Goal: Task Accomplishment & Management: Use online tool/utility

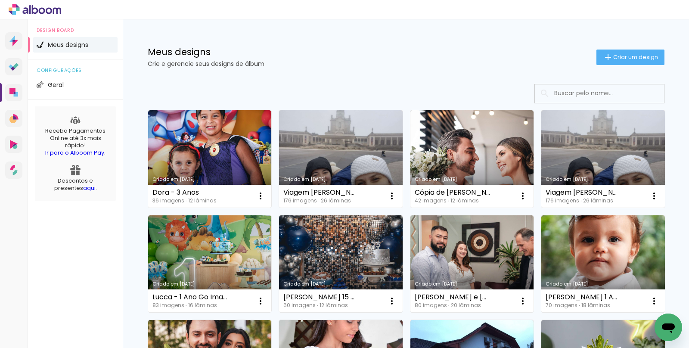
click at [343, 239] on link "Criado em [DATE]" at bounding box center [341, 263] width 124 height 97
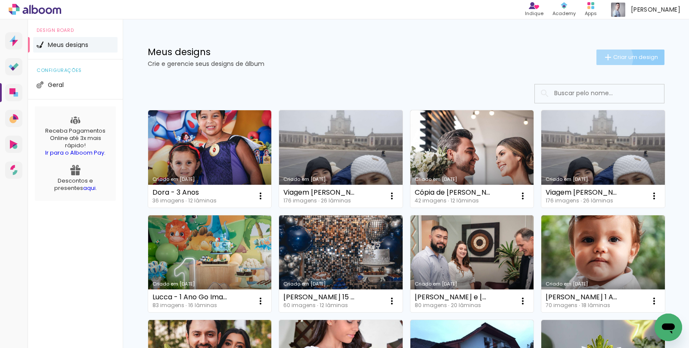
click at [611, 58] on iron-icon at bounding box center [608, 57] width 10 height 10
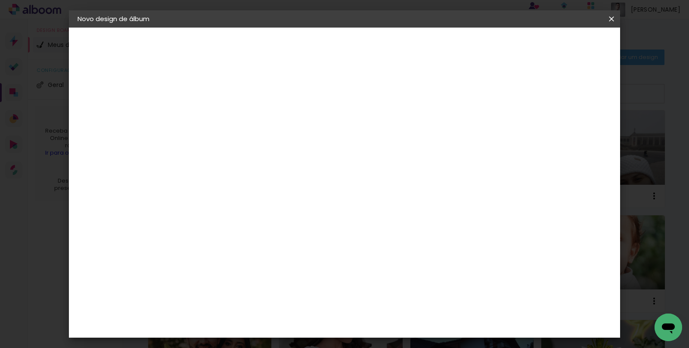
click at [218, 117] on input at bounding box center [218, 115] width 0 height 13
type input "[PERSON_NAME] e [PERSON_NAME]"
type paper-input "[PERSON_NAME] e [PERSON_NAME]"
click at [0, 0] on slot "Avançar" at bounding box center [0, 0] width 0 height 0
click at [264, 163] on input at bounding box center [240, 164] width 87 height 11
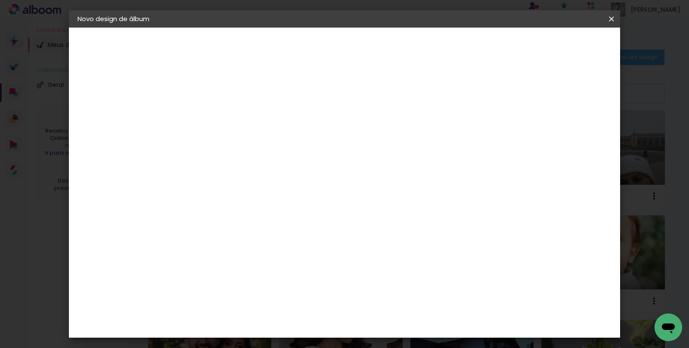
type input "go"
type paper-input "go"
click at [261, 199] on paper-item "Go image" at bounding box center [232, 196] width 76 height 22
click at [254, 196] on paper-item "Go image" at bounding box center [232, 196] width 76 height 22
click at [0, 0] on slot "Avançar" at bounding box center [0, 0] width 0 height 0
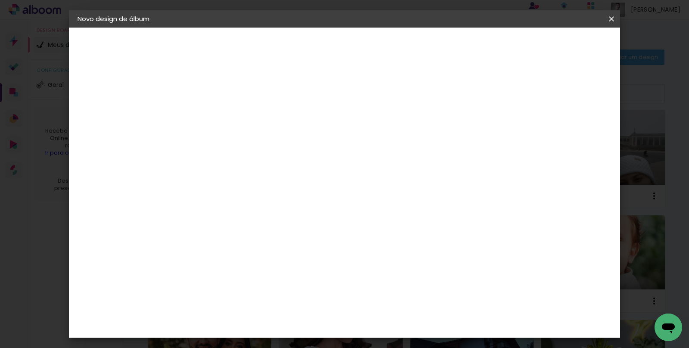
click at [252, 143] on input "text" at bounding box center [235, 149] width 34 height 13
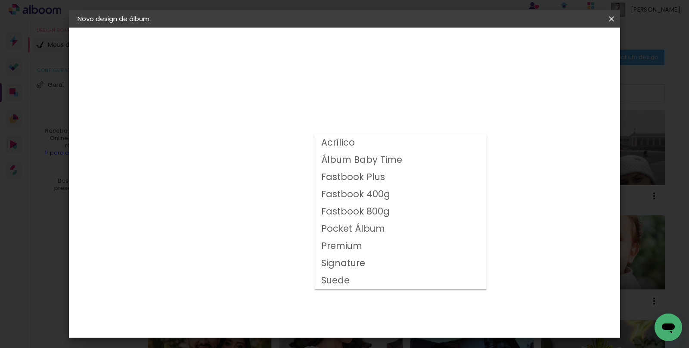
click at [0, 0] on slot "Fastbook 400g" at bounding box center [0, 0] width 0 height 0
type input "Fastbook 400g"
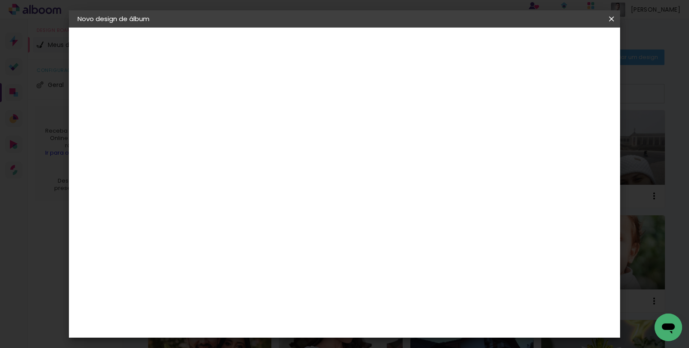
scroll to position [226, 0]
click at [359, 51] on paper-button "Avançar" at bounding box center [338, 45] width 42 height 15
click at [441, 51] on paper-button "Iniciar design" at bounding box center [412, 45] width 56 height 15
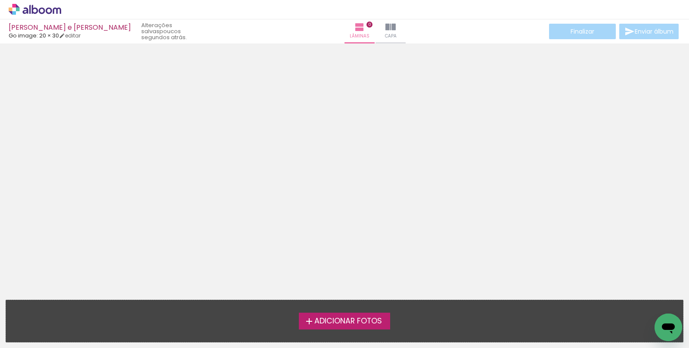
click at [334, 321] on span "Adicionar Fotos" at bounding box center [349, 322] width 68 height 8
click at [0, 0] on input "file" at bounding box center [0, 0] width 0 height 0
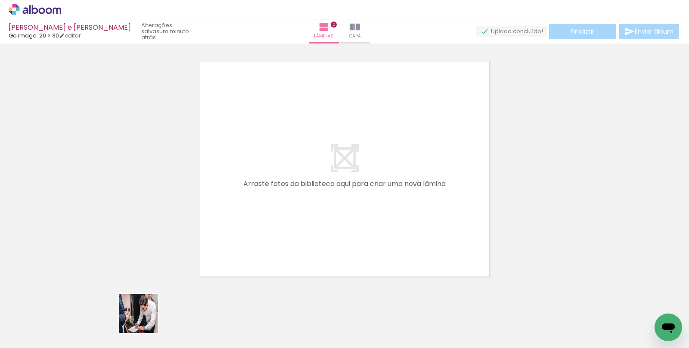
drag, startPoint x: 141, startPoint y: 323, endPoint x: 259, endPoint y: 212, distance: 161.2
click at [213, 265] on quentale-workspace at bounding box center [344, 174] width 689 height 348
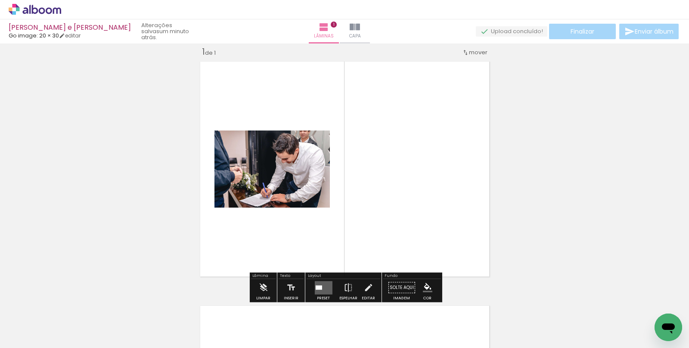
scroll to position [11, 0]
click at [261, 210] on div "Inserir lâmina 1 de 1" at bounding box center [344, 280] width 689 height 489
drag, startPoint x: 180, startPoint y: 318, endPoint x: 240, endPoint y: 258, distance: 85.3
click at [220, 278] on quentale-workspace at bounding box center [344, 174] width 689 height 348
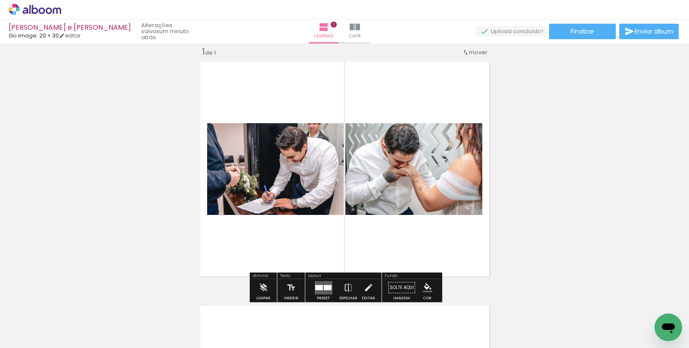
click at [240, 257] on quentale-layouter at bounding box center [344, 169] width 297 height 223
click at [115, 313] on div at bounding box center [134, 319] width 39 height 26
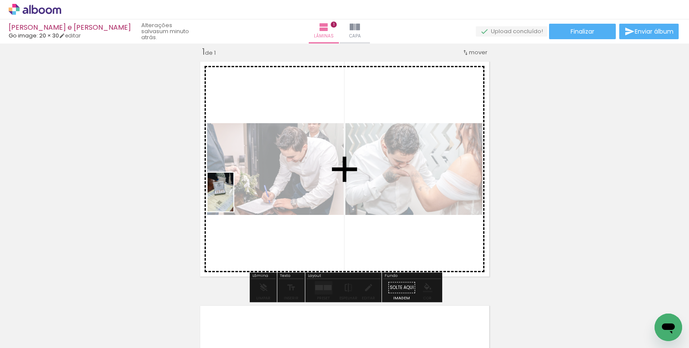
drag, startPoint x: 110, startPoint y: 296, endPoint x: 233, endPoint y: 199, distance: 157.3
click at [234, 198] on quentale-workspace at bounding box center [344, 174] width 689 height 348
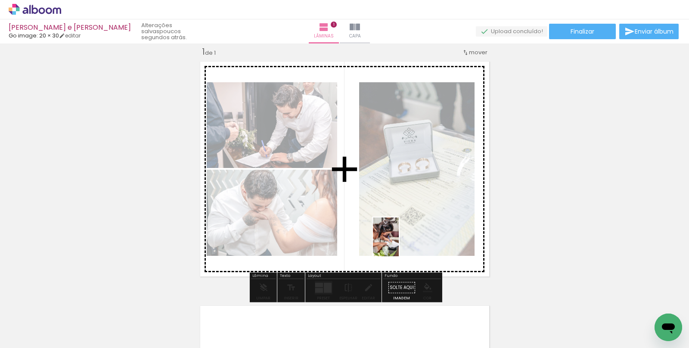
drag, startPoint x: 380, startPoint y: 318, endPoint x: 399, endPoint y: 242, distance: 77.7
click at [399, 242] on quentale-workspace at bounding box center [344, 174] width 689 height 348
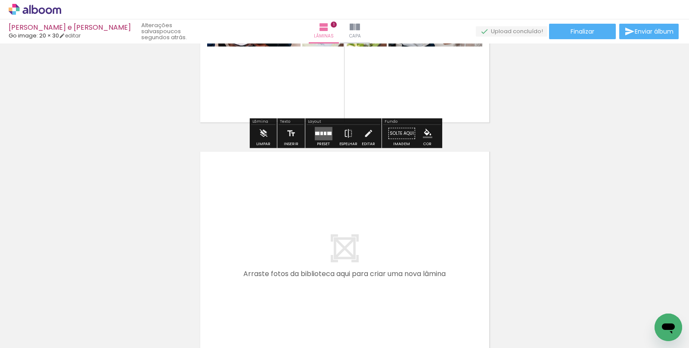
scroll to position [165, 0]
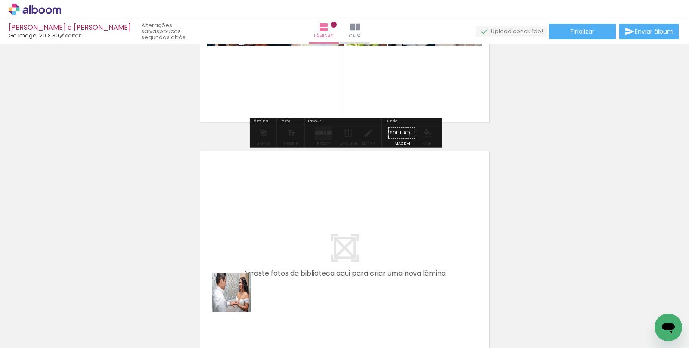
drag, startPoint x: 230, startPoint y: 312, endPoint x: 268, endPoint y: 277, distance: 52.1
click at [261, 250] on quentale-workspace at bounding box center [344, 174] width 689 height 348
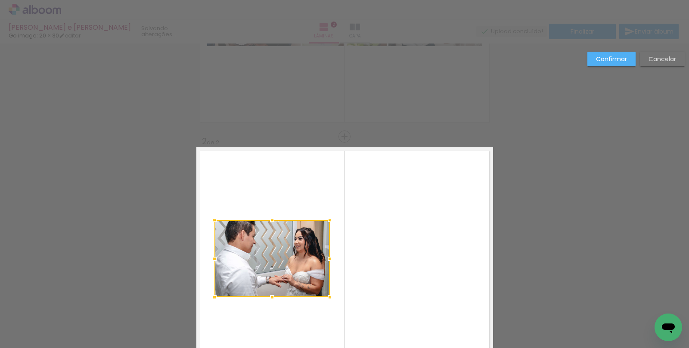
scroll to position [255, 0]
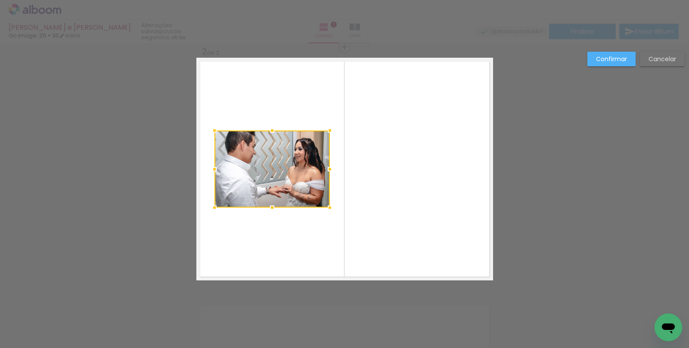
click at [647, 61] on paper-button "Cancelar" at bounding box center [662, 59] width 45 height 15
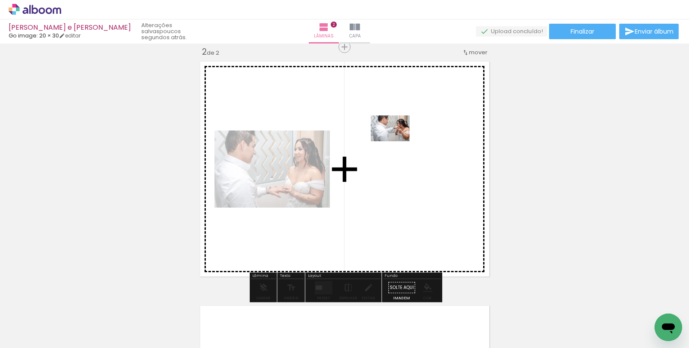
drag, startPoint x: 282, startPoint y: 315, endPoint x: 342, endPoint y: 283, distance: 67.5
click at [398, 137] on quentale-workspace at bounding box center [344, 174] width 689 height 348
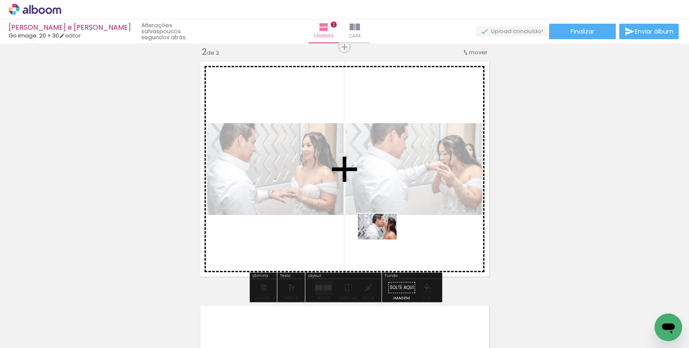
drag, startPoint x: 330, startPoint y: 316, endPoint x: 383, endPoint y: 240, distance: 92.9
click at [383, 240] on quentale-workspace at bounding box center [344, 174] width 689 height 348
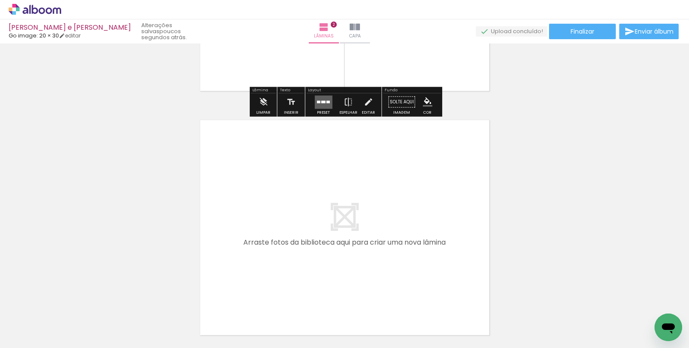
scroll to position [445, 0]
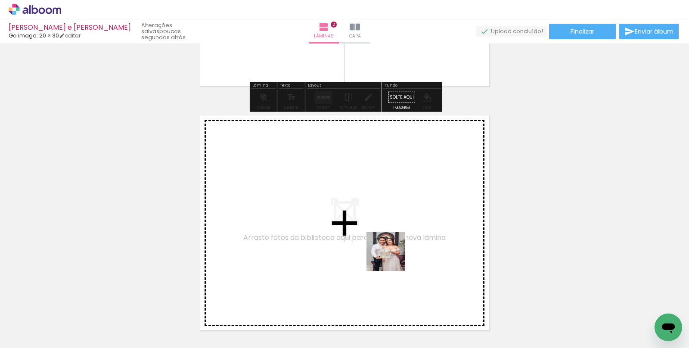
drag, startPoint x: 423, startPoint y: 315, endPoint x: 511, endPoint y: 312, distance: 87.9
click at [368, 227] on quentale-workspace at bounding box center [344, 174] width 689 height 348
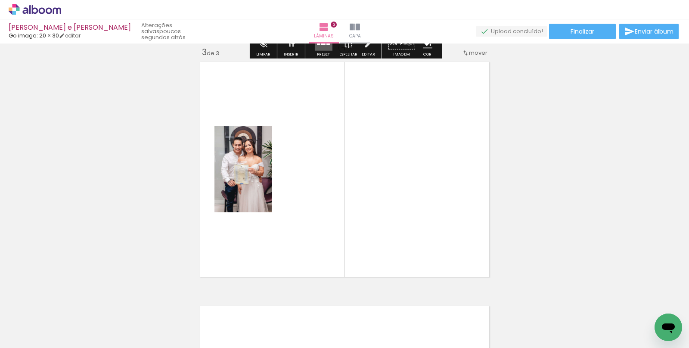
scroll to position [499, 0]
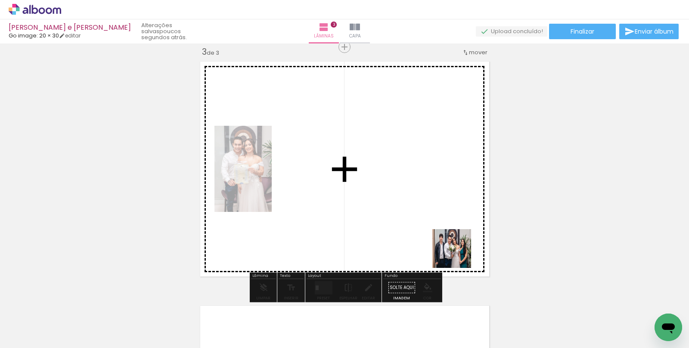
drag, startPoint x: 478, startPoint y: 315, endPoint x: 548, endPoint y: 295, distance: 72.8
click at [437, 216] on quentale-workspace at bounding box center [344, 174] width 689 height 348
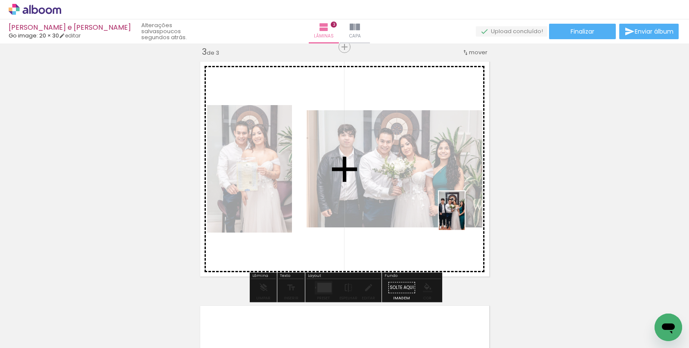
drag, startPoint x: 525, startPoint y: 322, endPoint x: 586, endPoint y: 295, distance: 66.8
click at [461, 211] on quentale-workspace at bounding box center [344, 174] width 689 height 348
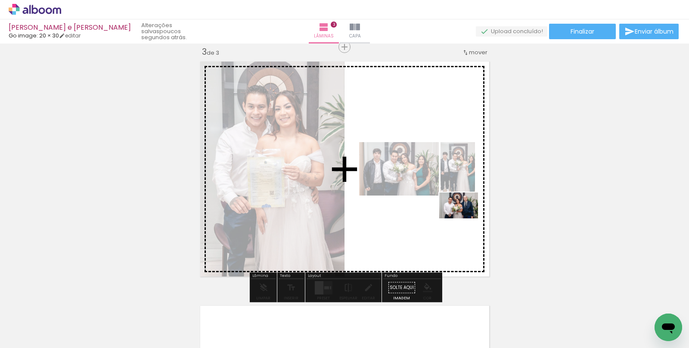
drag, startPoint x: 580, startPoint y: 320, endPoint x: 464, endPoint y: 218, distance: 154.8
click at [464, 218] on quentale-workspace at bounding box center [344, 174] width 689 height 348
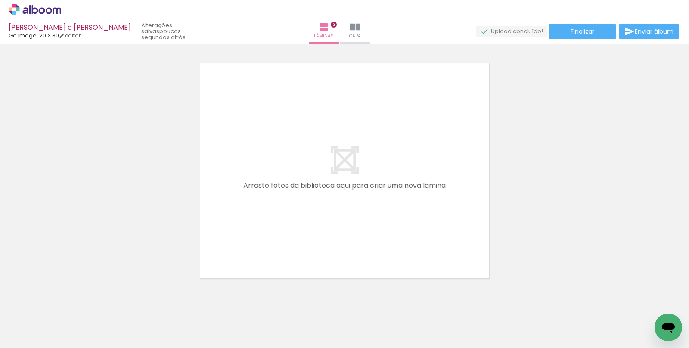
scroll to position [0, 355]
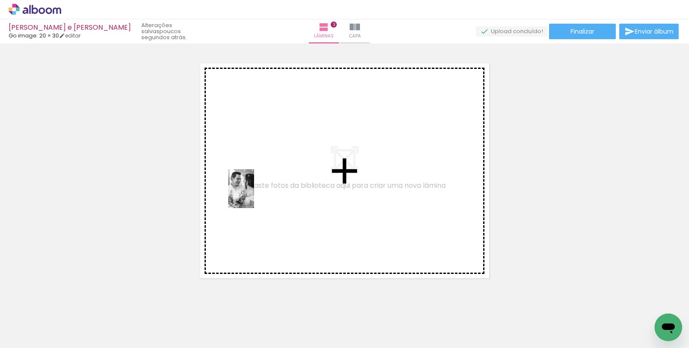
drag, startPoint x: 257, startPoint y: 317, endPoint x: 317, endPoint y: 208, distance: 124.2
click at [254, 196] on quentale-workspace at bounding box center [344, 174] width 689 height 348
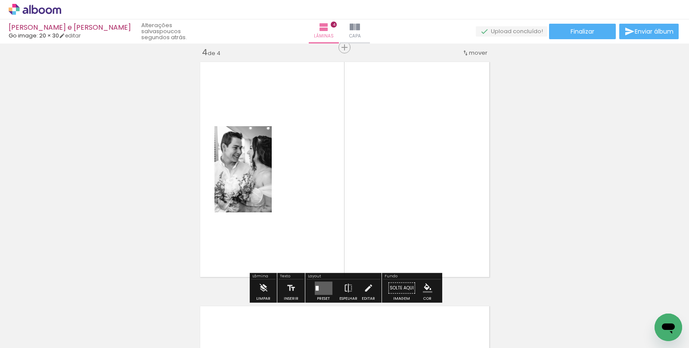
scroll to position [744, 0]
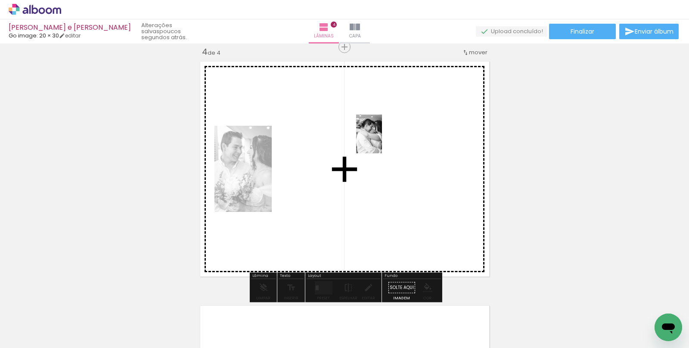
drag, startPoint x: 601, startPoint y: 314, endPoint x: 382, endPoint y: 140, distance: 279.1
click at [382, 140] on quentale-workspace at bounding box center [344, 174] width 689 height 348
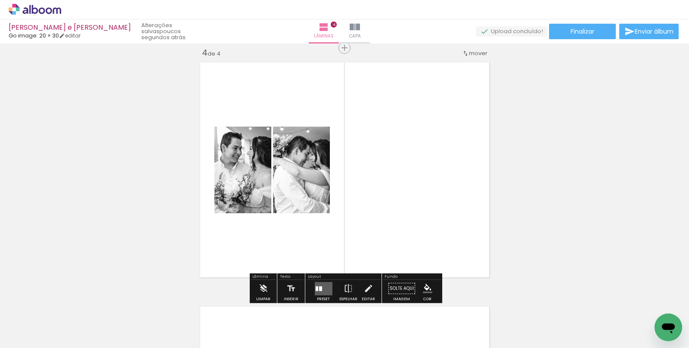
scroll to position [751, 0]
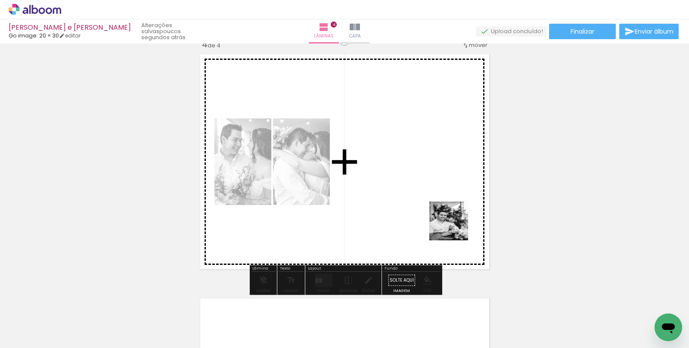
drag, startPoint x: 520, startPoint y: 333, endPoint x: 426, endPoint y: 193, distance: 169.0
click at [453, 224] on quentale-workspace at bounding box center [344, 174] width 689 height 348
click at [431, 198] on quentale-layouter at bounding box center [344, 161] width 297 height 223
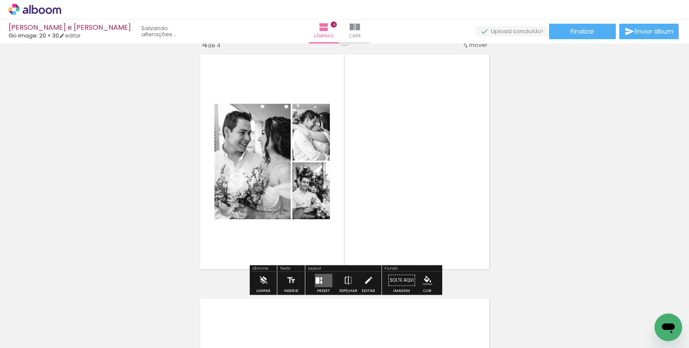
click at [426, 193] on quentale-layouter at bounding box center [344, 161] width 297 height 223
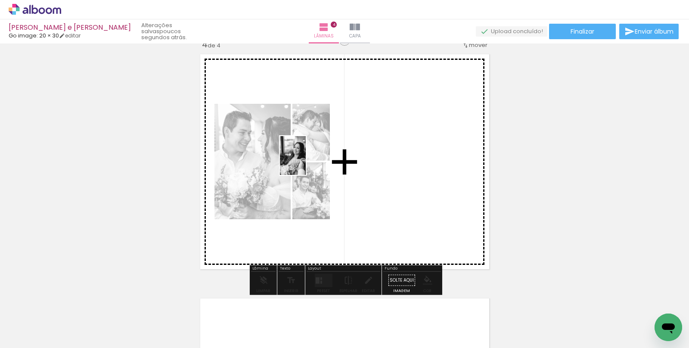
drag, startPoint x: 653, startPoint y: 321, endPoint x: 363, endPoint y: 167, distance: 328.2
click at [363, 167] on quentale-workspace at bounding box center [344, 174] width 689 height 348
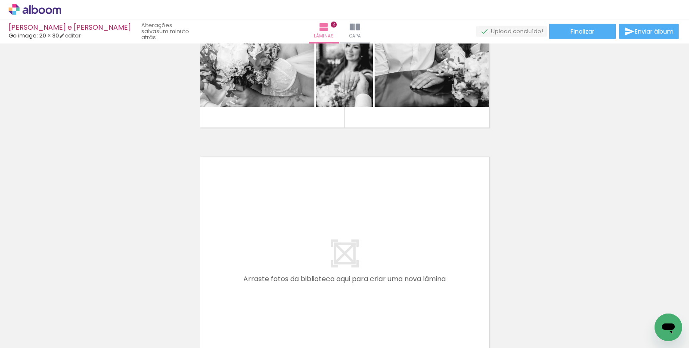
scroll to position [0, 451]
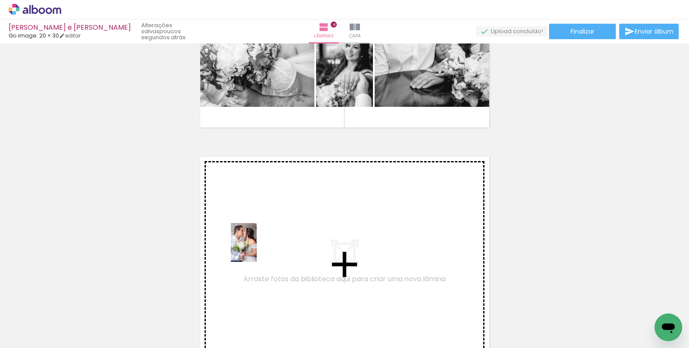
drag, startPoint x: 221, startPoint y: 327, endPoint x: 256, endPoint y: 249, distance: 85.6
click at [256, 249] on quentale-workspace at bounding box center [344, 174] width 689 height 348
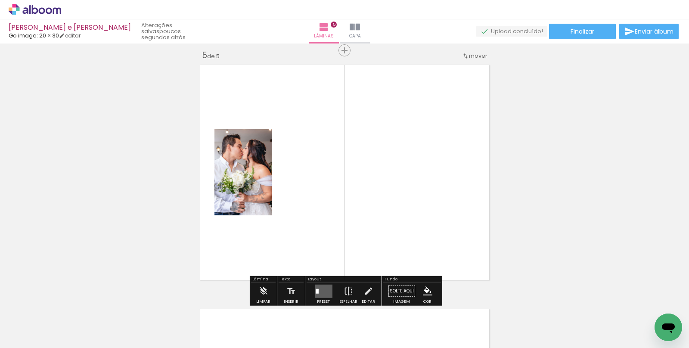
scroll to position [988, 0]
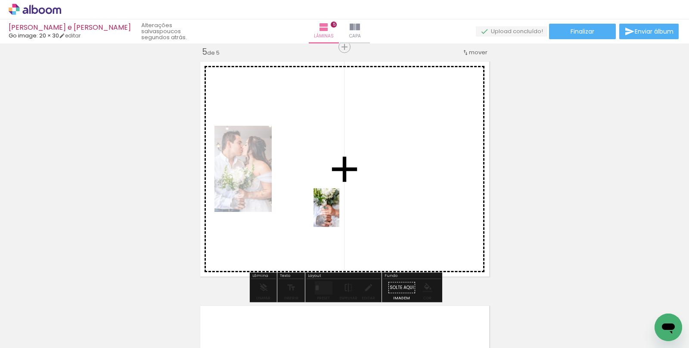
drag, startPoint x: 283, startPoint y: 305, endPoint x: 321, endPoint y: 279, distance: 45.9
click at [340, 212] on quentale-workspace at bounding box center [344, 174] width 689 height 348
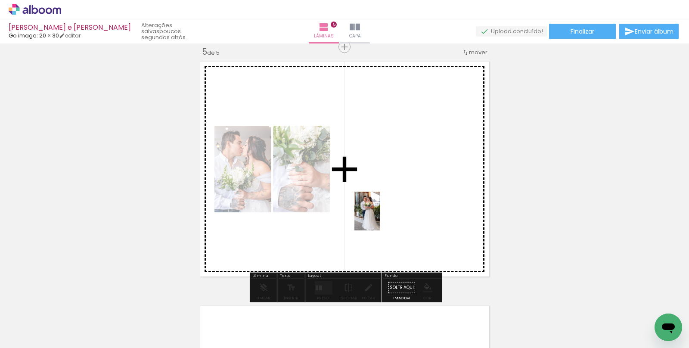
drag, startPoint x: 323, startPoint y: 303, endPoint x: 380, endPoint y: 217, distance: 103.5
click at [380, 218] on quentale-workspace at bounding box center [344, 174] width 689 height 348
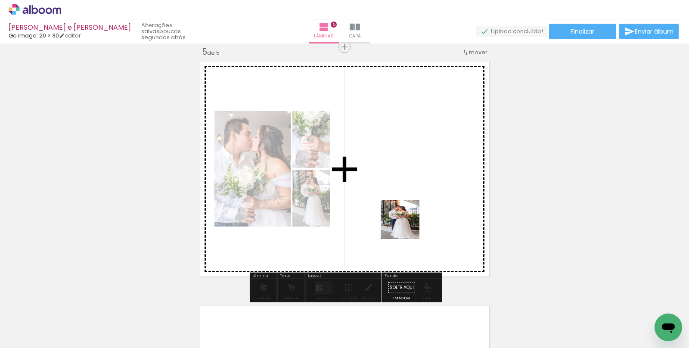
drag, startPoint x: 362, startPoint y: 320, endPoint x: 411, endPoint y: 215, distance: 115.8
click at [411, 215] on quentale-workspace at bounding box center [344, 174] width 689 height 348
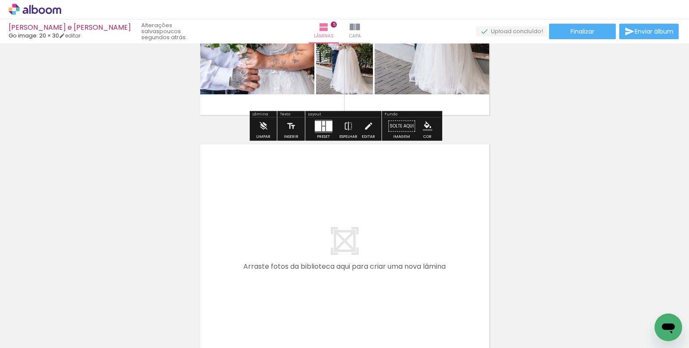
scroll to position [1160, 0]
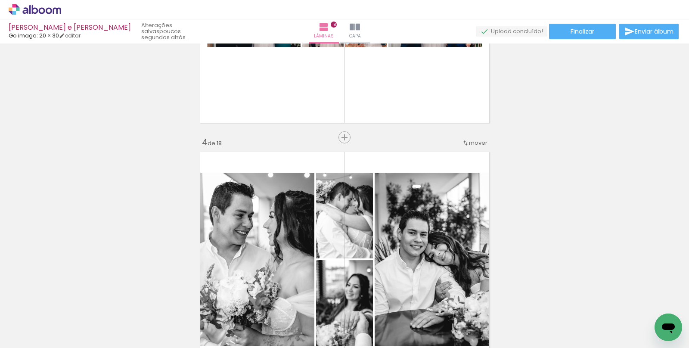
scroll to position [659, 0]
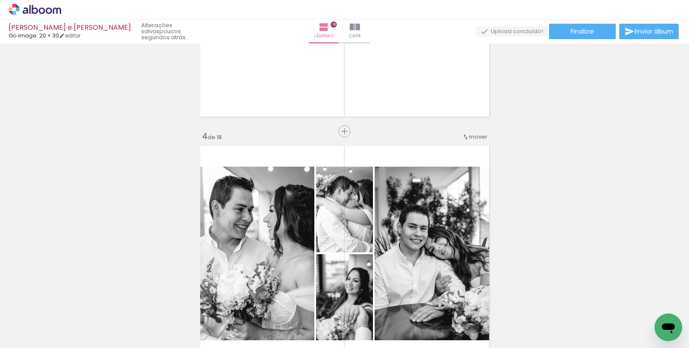
click at [474, 136] on span "mover" at bounding box center [478, 137] width 19 height 8
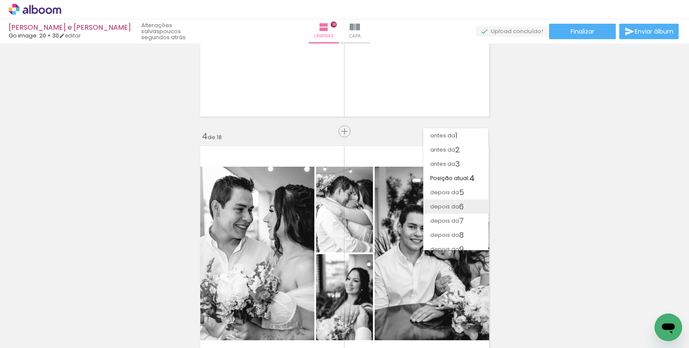
click at [464, 206] on span "6" at bounding box center [461, 206] width 5 height 14
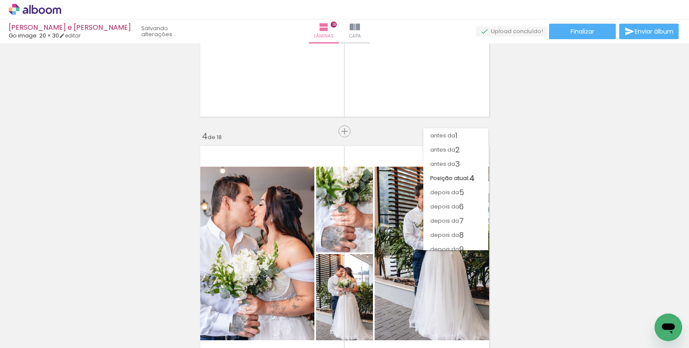
scroll to position [1232, 0]
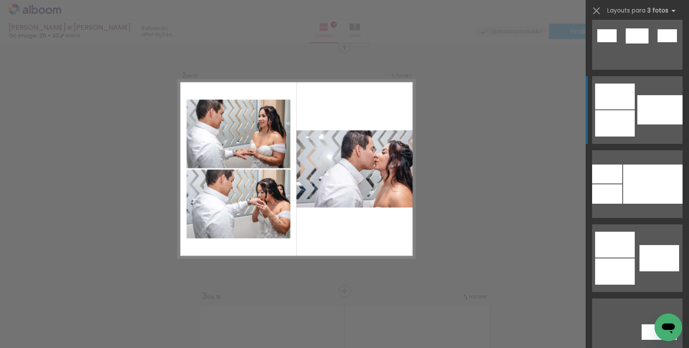
scroll to position [842, 0]
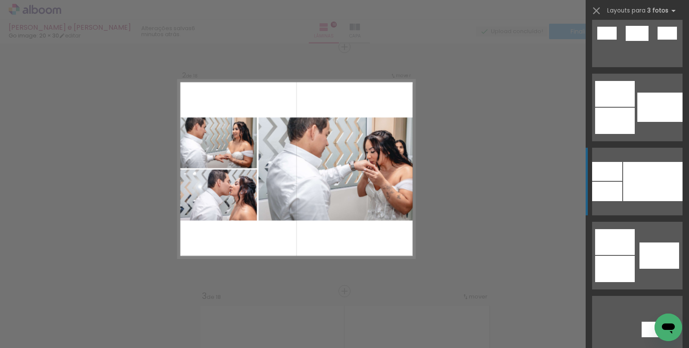
click at [636, 185] on div at bounding box center [652, 181] width 59 height 39
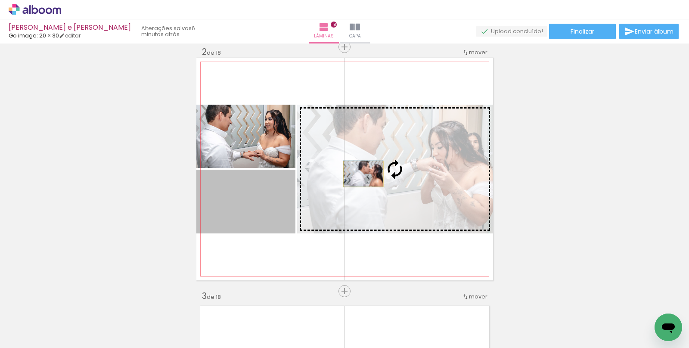
drag, startPoint x: 264, startPoint y: 204, endPoint x: 363, endPoint y: 174, distance: 103.2
click at [0, 0] on slot at bounding box center [0, 0] width 0 height 0
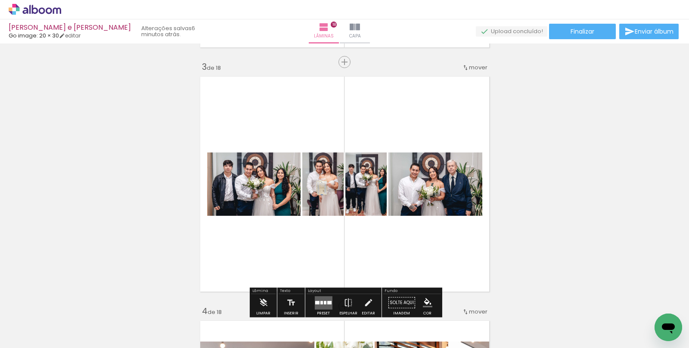
scroll to position [486, 0]
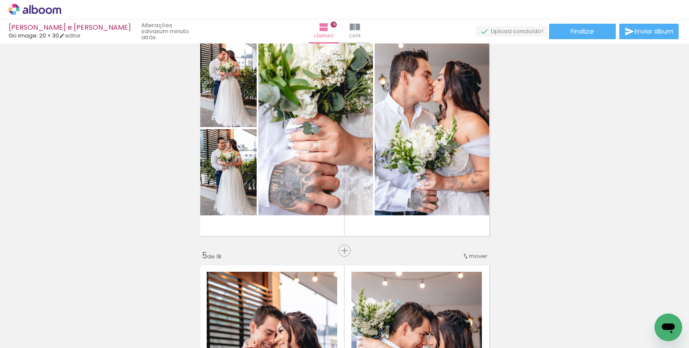
scroll to position [785, 0]
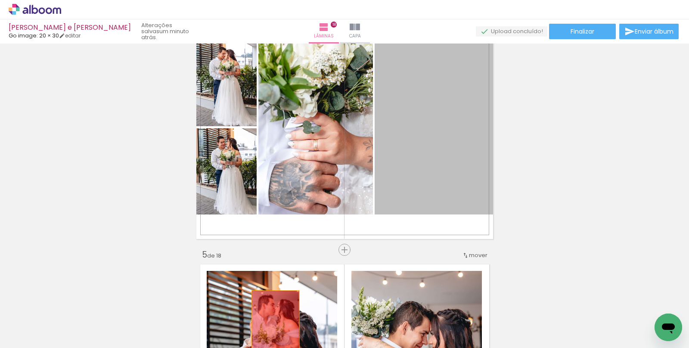
drag, startPoint x: 417, startPoint y: 131, endPoint x: 299, endPoint y: 328, distance: 230.2
click at [299, 328] on quentale-workspace at bounding box center [344, 174] width 689 height 348
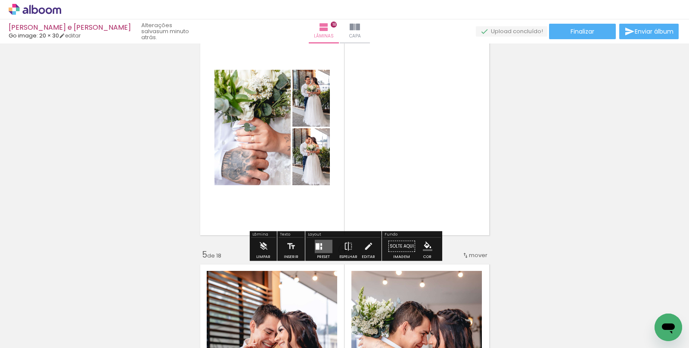
click at [324, 245] on quentale-layouter at bounding box center [324, 246] width 18 height 13
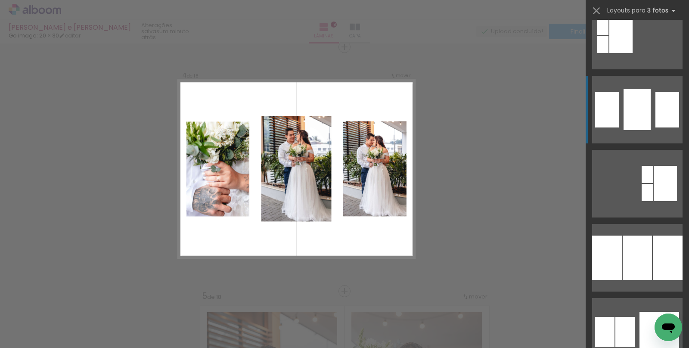
scroll to position [988, 0]
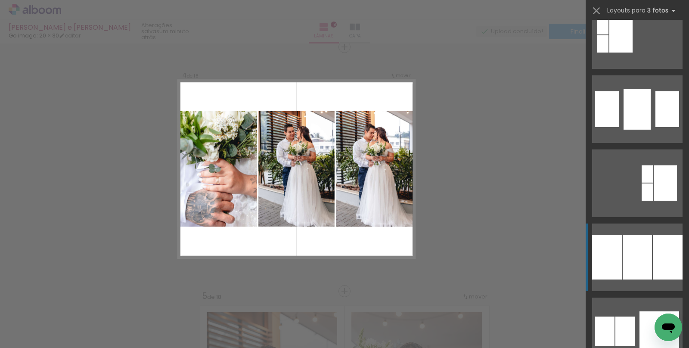
click at [644, 130] on div at bounding box center [637, 109] width 27 height 41
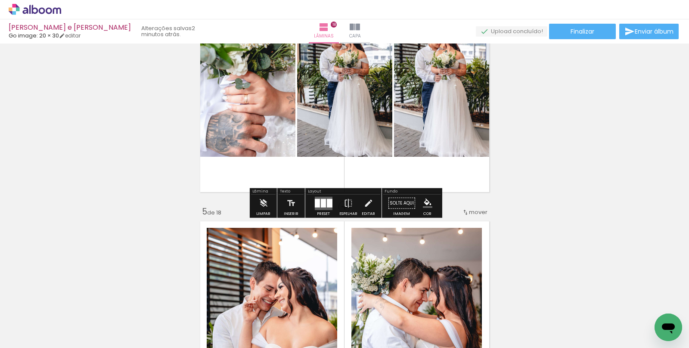
scroll to position [829, 0]
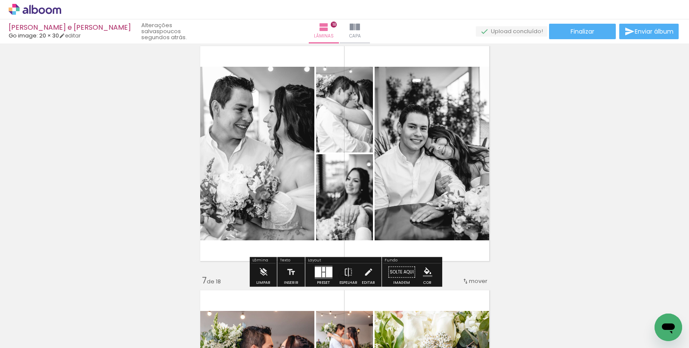
scroll to position [1243, 0]
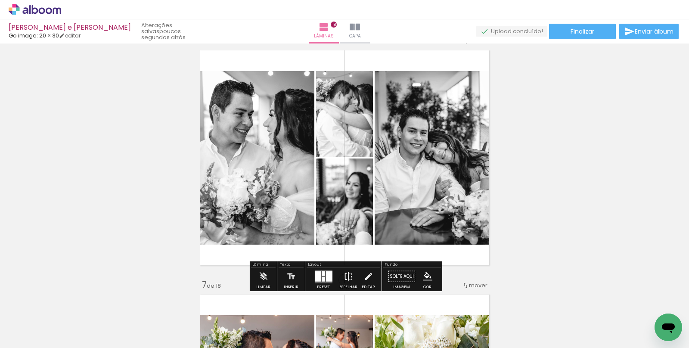
click at [349, 276] on iron-icon at bounding box center [348, 276] width 9 height 17
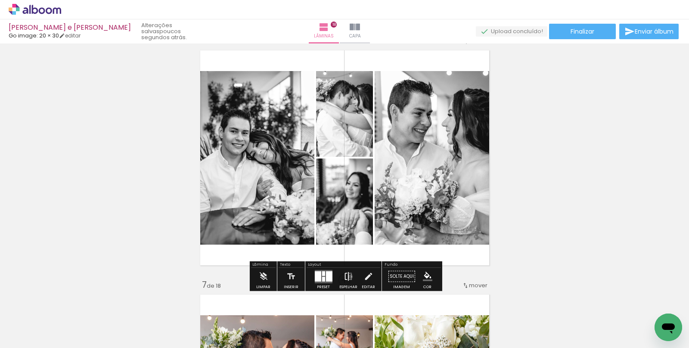
click at [349, 276] on iron-icon at bounding box center [348, 276] width 9 height 17
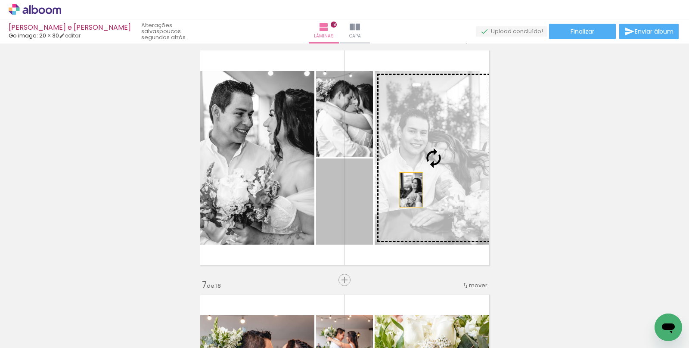
drag, startPoint x: 346, startPoint y: 224, endPoint x: 411, endPoint y: 190, distance: 73.8
click at [0, 0] on slot at bounding box center [0, 0] width 0 height 0
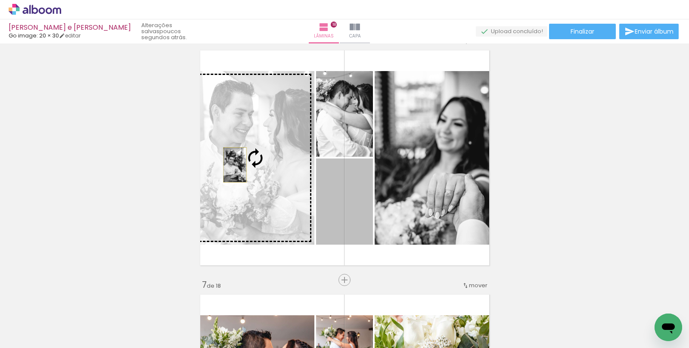
drag, startPoint x: 351, startPoint y: 209, endPoint x: 234, endPoint y: 165, distance: 124.8
click at [0, 0] on slot at bounding box center [0, 0] width 0 height 0
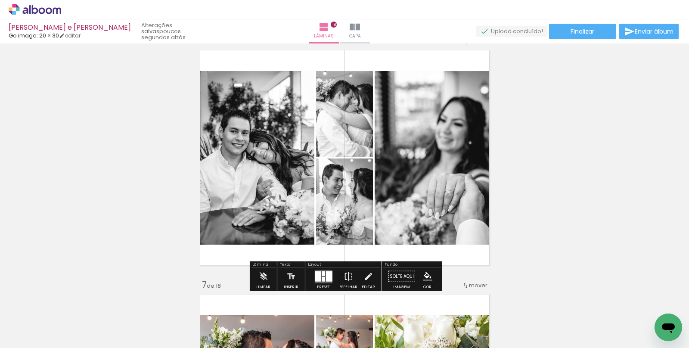
click at [346, 276] on iron-icon at bounding box center [348, 276] width 9 height 17
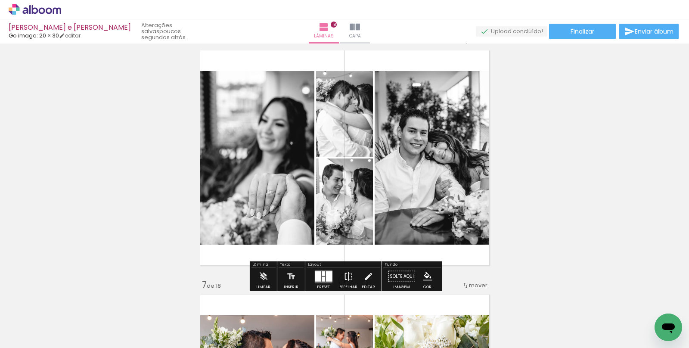
click at [346, 275] on iron-icon at bounding box center [348, 276] width 9 height 17
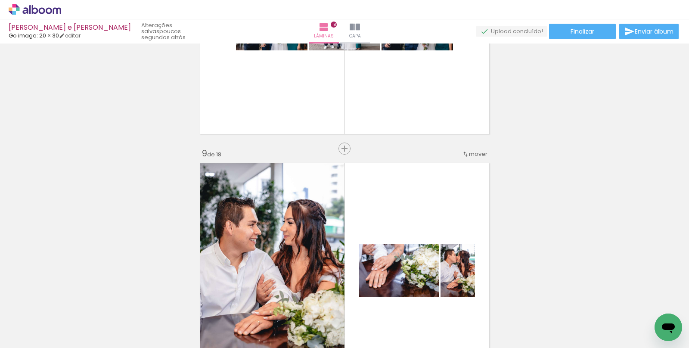
scroll to position [1866, 0]
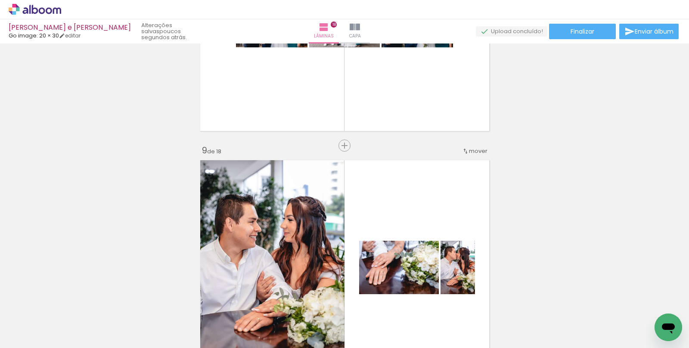
click at [474, 148] on span "mover" at bounding box center [478, 151] width 19 height 8
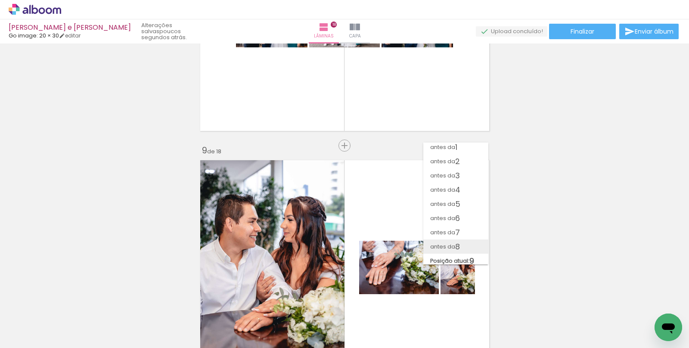
scroll to position [2, 0]
click at [458, 242] on span "8" at bounding box center [457, 247] width 5 height 14
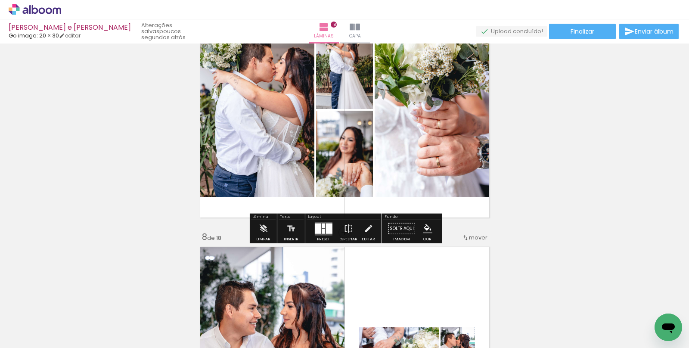
scroll to position [1534, 0]
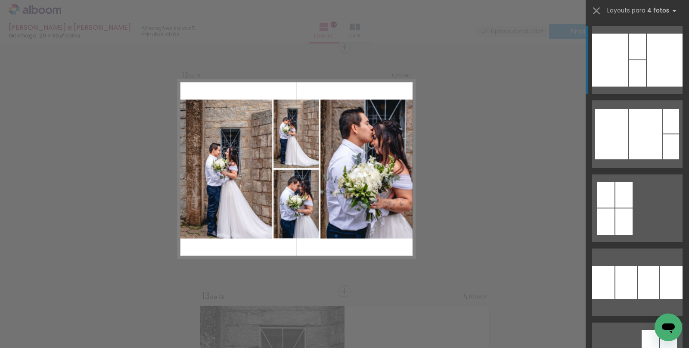
scroll to position [0, 170]
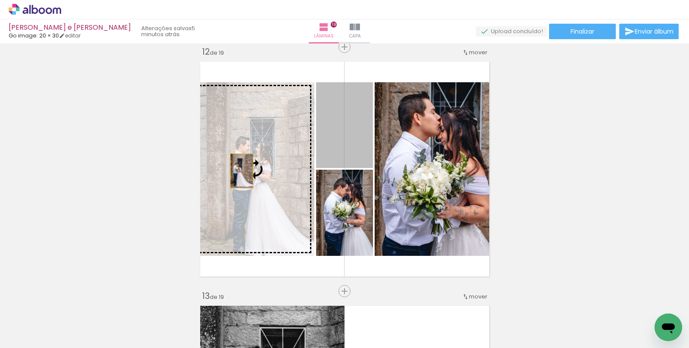
drag, startPoint x: 365, startPoint y: 130, endPoint x: 242, endPoint y: 171, distance: 129.8
click at [0, 0] on slot at bounding box center [0, 0] width 0 height 0
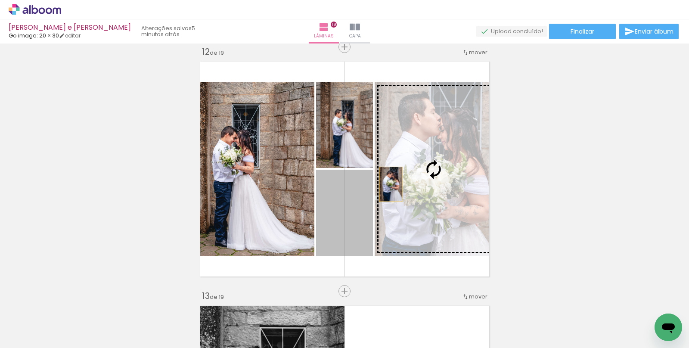
drag, startPoint x: 344, startPoint y: 216, endPoint x: 390, endPoint y: 184, distance: 56.3
click at [0, 0] on slot at bounding box center [0, 0] width 0 height 0
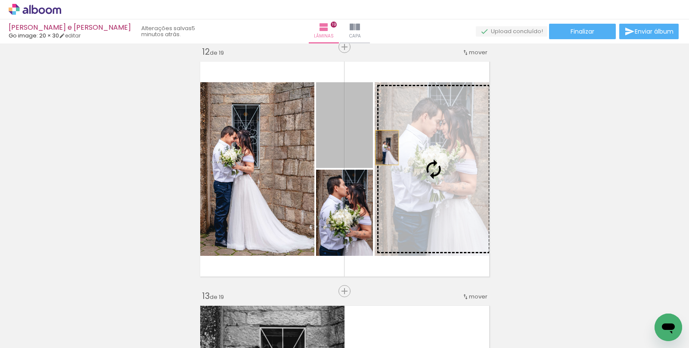
drag, startPoint x: 337, startPoint y: 138, endPoint x: 386, endPoint y: 149, distance: 50.7
click at [0, 0] on slot at bounding box center [0, 0] width 0 height 0
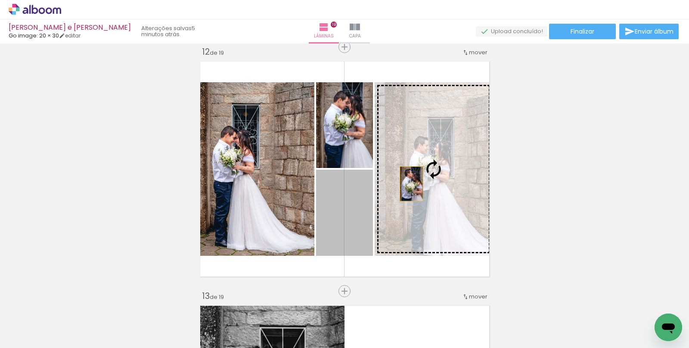
drag, startPoint x: 363, startPoint y: 214, endPoint x: 411, endPoint y: 184, distance: 57.0
click at [0, 0] on slot at bounding box center [0, 0] width 0 height 0
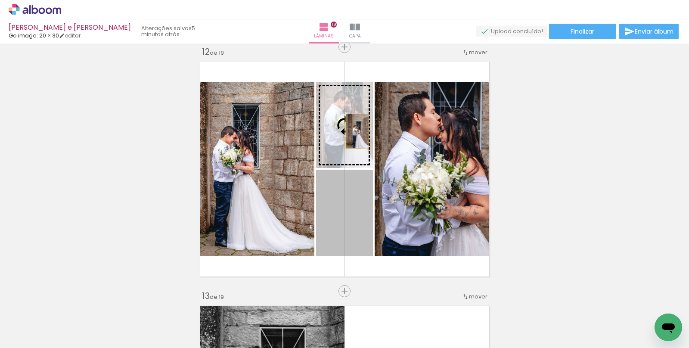
drag, startPoint x: 356, startPoint y: 218, endPoint x: 356, endPoint y: 131, distance: 86.2
click at [0, 0] on slot at bounding box center [0, 0] width 0 height 0
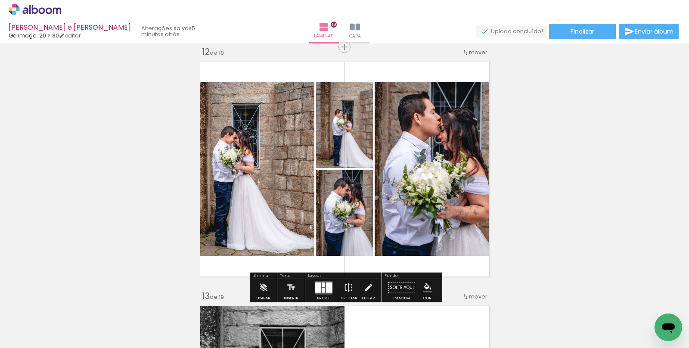
click div "Inserir lâmina 1 de 19 Inserir lâmina 2 de 19 Inserir lâmina 3 de 19 Inserir lâ…"
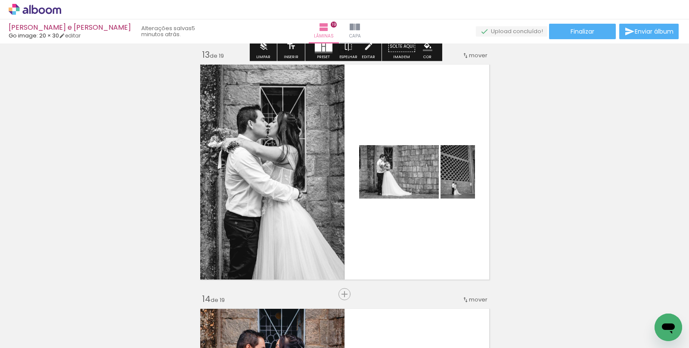
scroll to position [2941, 0]
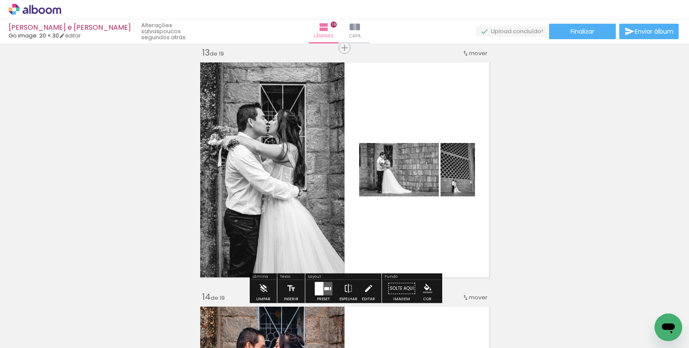
click quentale-layouter
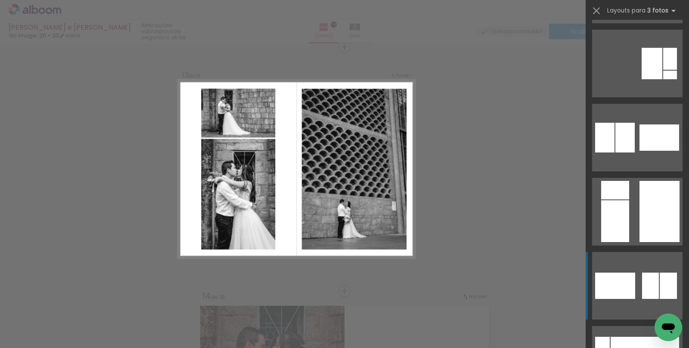
scroll to position [370, 0]
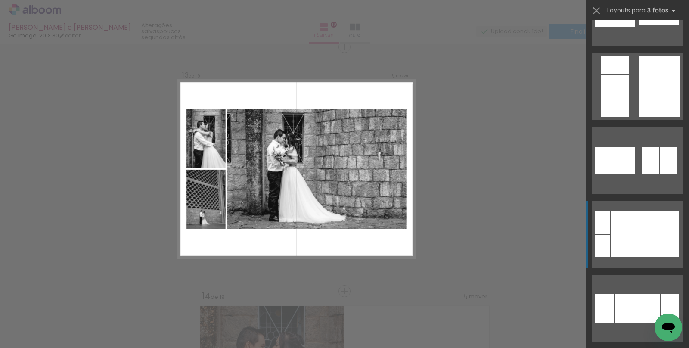
scroll to position [448, 0]
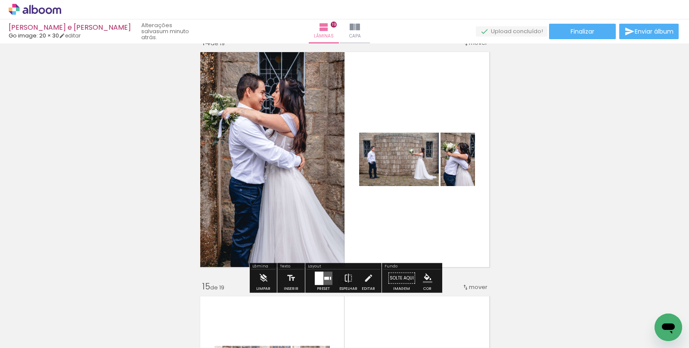
scroll to position [3195, 0]
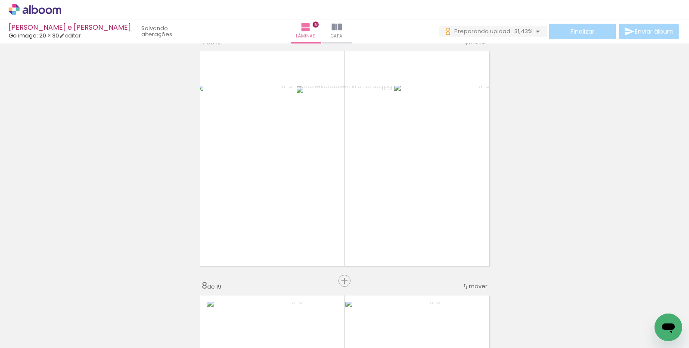
scroll to position [1492, 0]
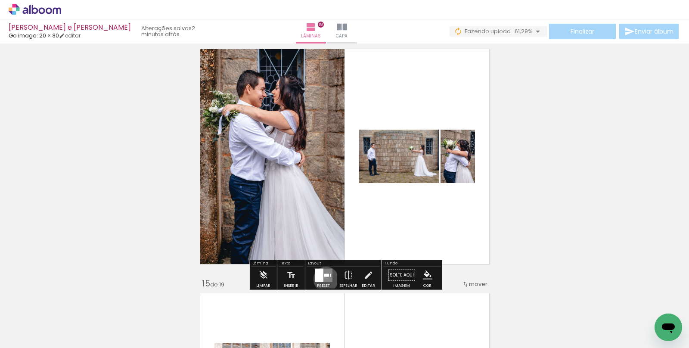
click quentale-layouter
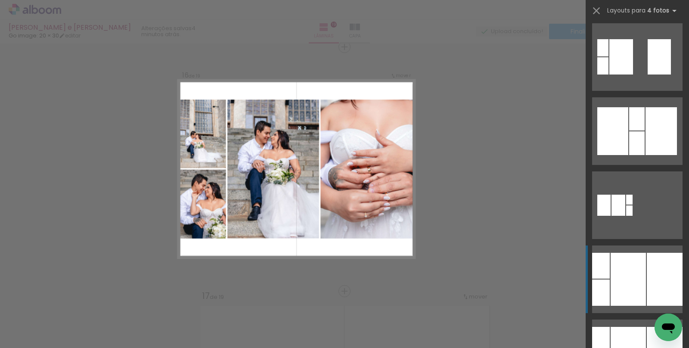
scroll to position [1338, 0]
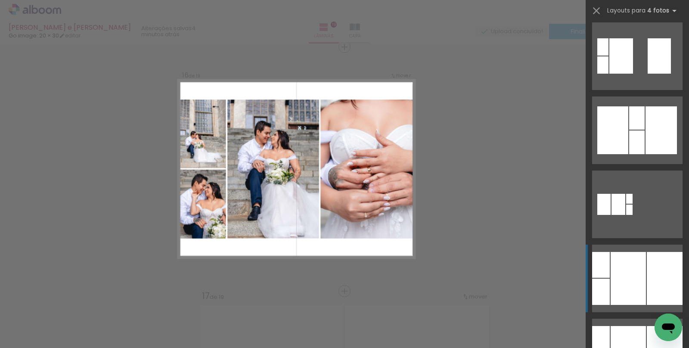
click at [633, 130] on div at bounding box center [637, 117] width 16 height 23
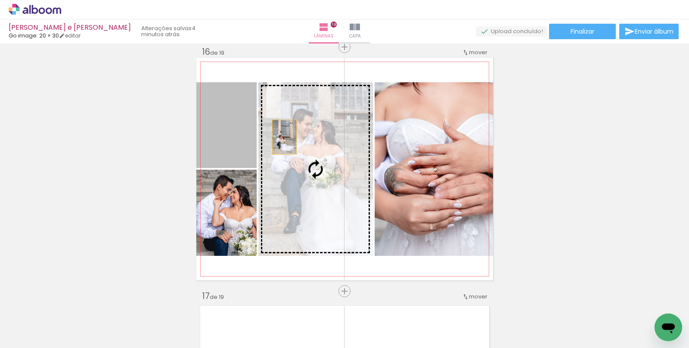
drag, startPoint x: 262, startPoint y: 137, endPoint x: 292, endPoint y: 137, distance: 30.2
click at [0, 0] on slot at bounding box center [0, 0] width 0 height 0
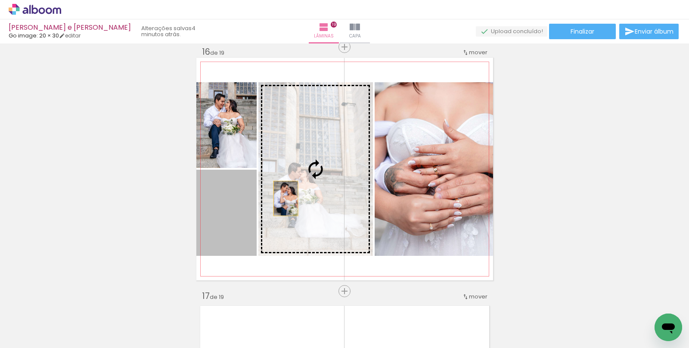
drag, startPoint x: 234, startPoint y: 235, endPoint x: 291, endPoint y: 194, distance: 70.4
click at [0, 0] on slot at bounding box center [0, 0] width 0 height 0
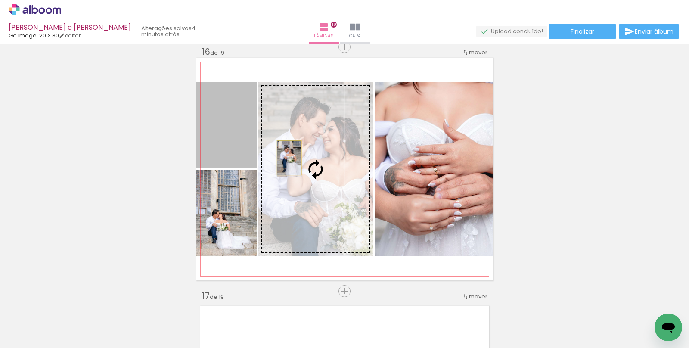
drag, startPoint x: 235, startPoint y: 131, endPoint x: 289, endPoint y: 158, distance: 60.3
click at [0, 0] on slot at bounding box center [0, 0] width 0 height 0
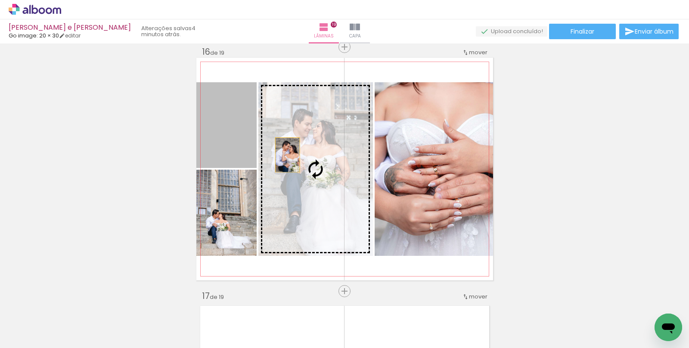
drag, startPoint x: 277, startPoint y: 153, endPoint x: 289, endPoint y: 155, distance: 12.8
click at [0, 0] on slot at bounding box center [0, 0] width 0 height 0
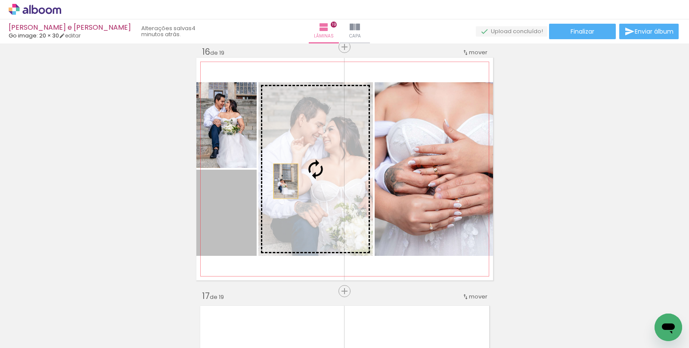
drag, startPoint x: 223, startPoint y: 207, endPoint x: 286, endPoint y: 181, distance: 68.3
click at [0, 0] on slot at bounding box center [0, 0] width 0 height 0
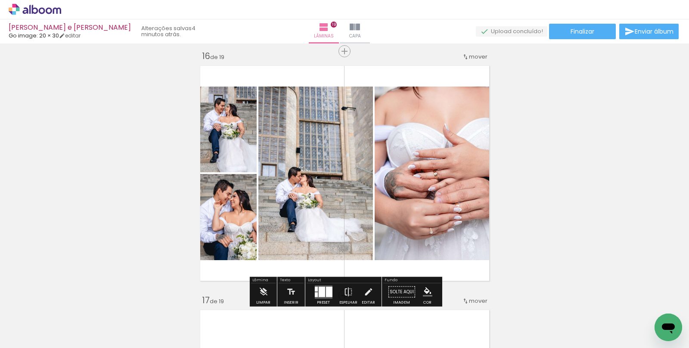
scroll to position [3676, 0]
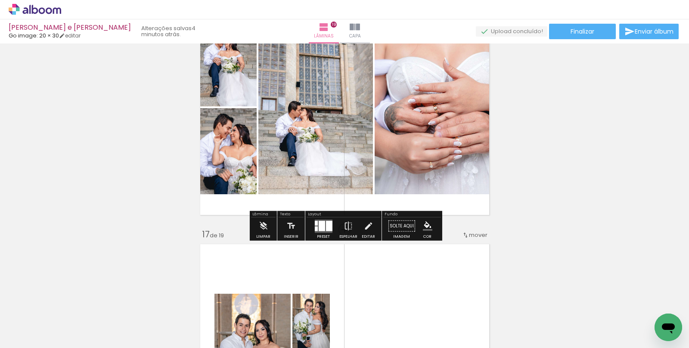
scroll to position [3716, 0]
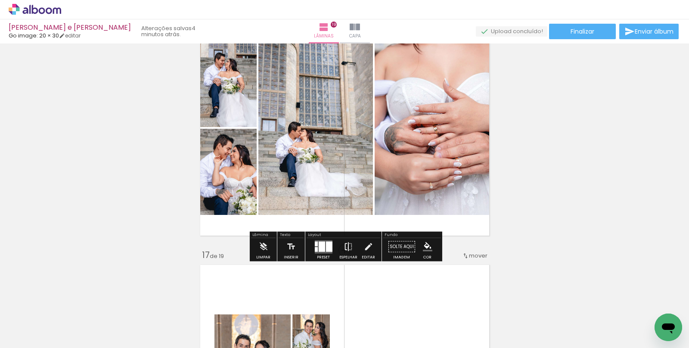
click at [345, 248] on iron-icon at bounding box center [348, 246] width 9 height 17
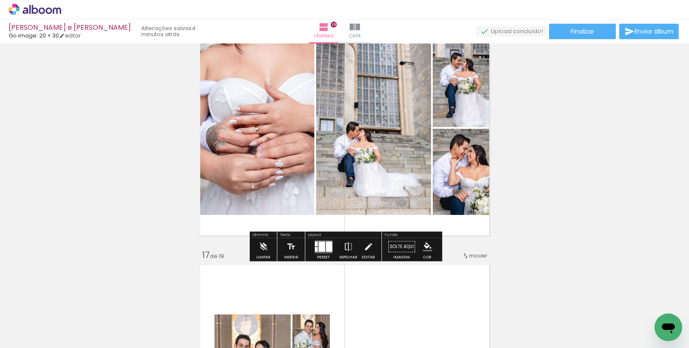
drag, startPoint x: 629, startPoint y: 115, endPoint x: 549, endPoint y: 125, distance: 80.8
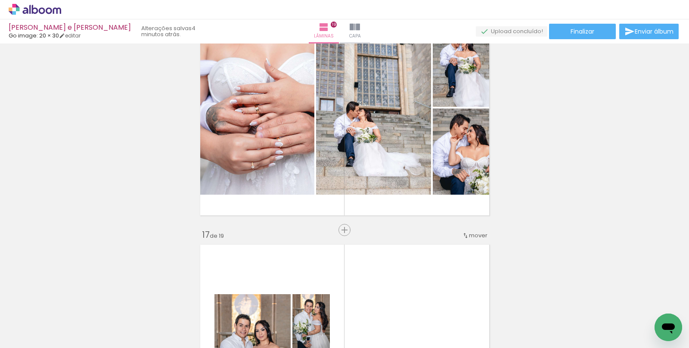
scroll to position [3737, 0]
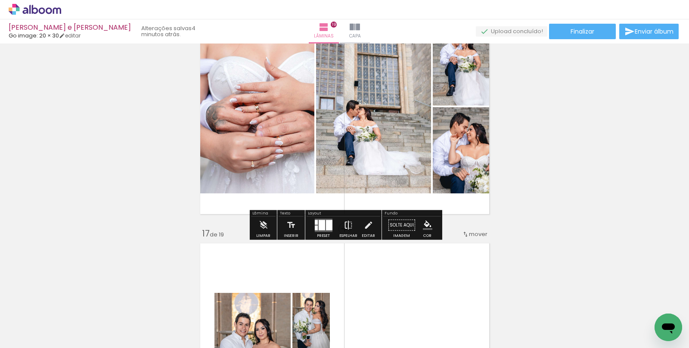
click at [344, 225] on iron-icon at bounding box center [348, 225] width 9 height 17
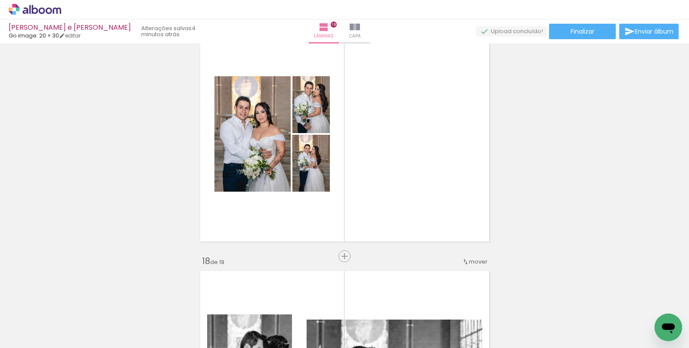
scroll to position [3955, 0]
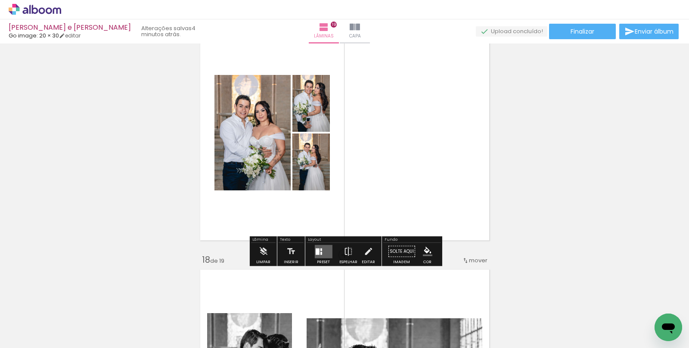
click at [325, 251] on quentale-layouter at bounding box center [324, 251] width 18 height 13
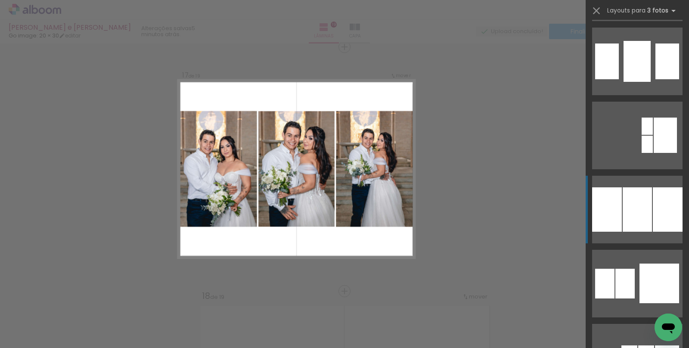
scroll to position [1037, 0]
click at [638, 219] on div at bounding box center [637, 209] width 29 height 44
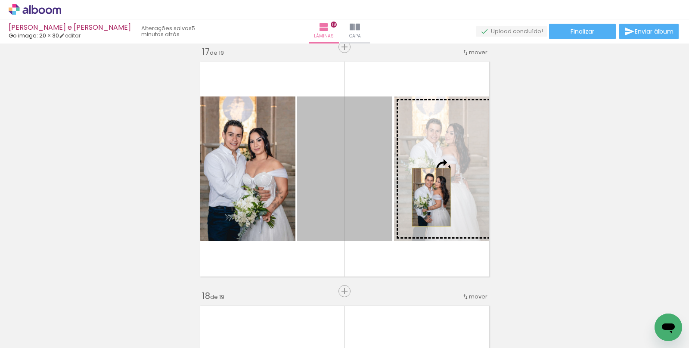
drag, startPoint x: 357, startPoint y: 206, endPoint x: 431, endPoint y: 197, distance: 74.7
click at [0, 0] on slot at bounding box center [0, 0] width 0 height 0
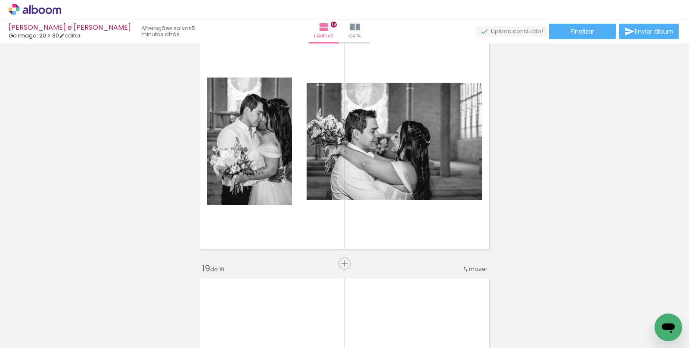
scroll to position [4188, 0]
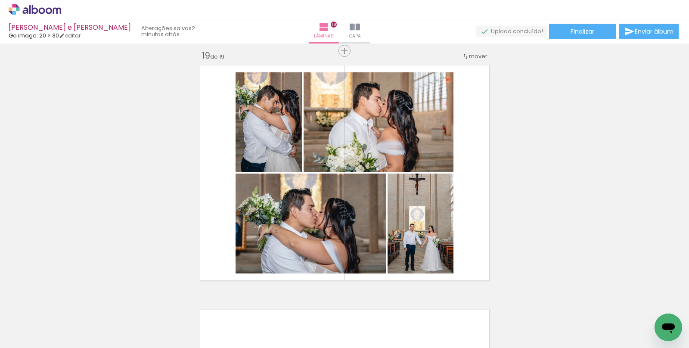
scroll to position [0, 170]
click at [602, 35] on paper-button "Finalizar" at bounding box center [582, 32] width 67 height 16
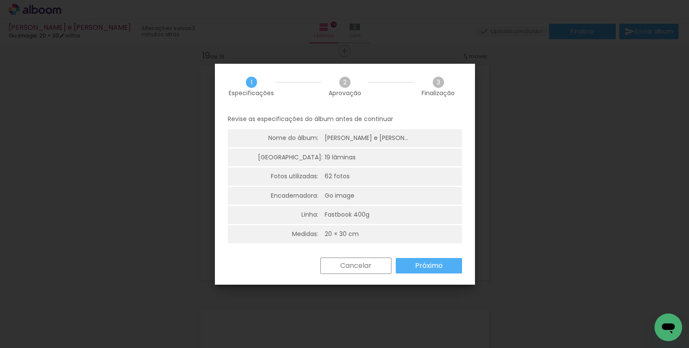
click at [0, 0] on slot "Próximo" at bounding box center [0, 0] width 0 height 0
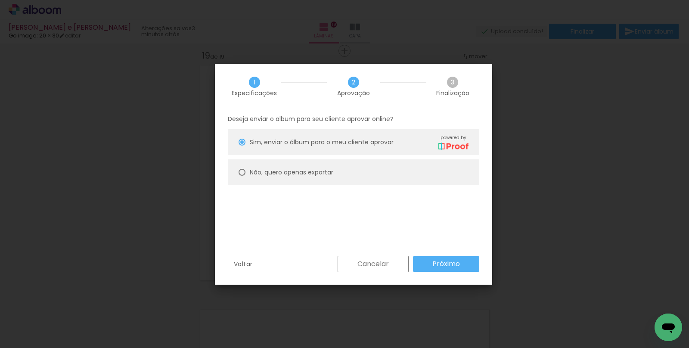
click at [0, 0] on slot "Não, quero apenas exportar" at bounding box center [0, 0] width 0 height 0
type paper-radio-button "on"
click at [0, 0] on slot "Próximo" at bounding box center [0, 0] width 0 height 0
type input "Alta, 300 DPI"
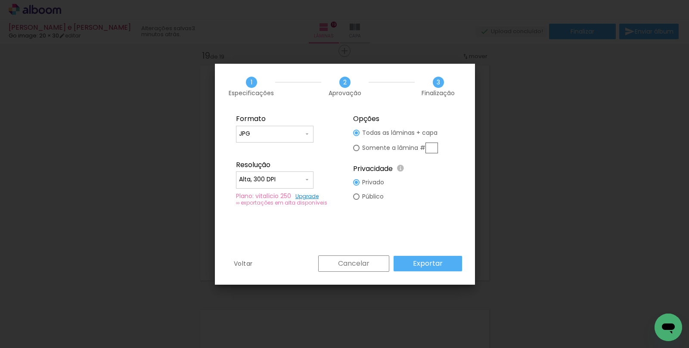
click at [445, 264] on paper-button "Exportar" at bounding box center [428, 264] width 69 height 16
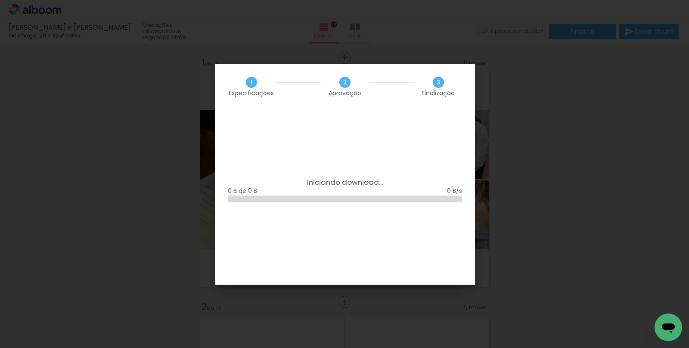
scroll to position [0, 170]
